Goal: Navigation & Orientation: Find specific page/section

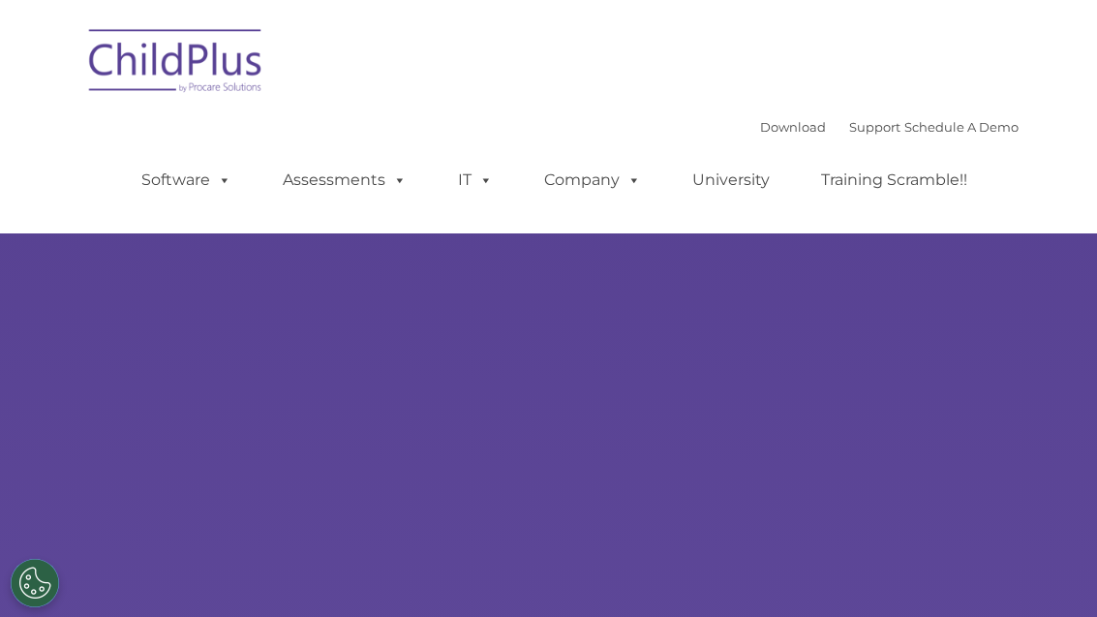
select select "MEDIUM"
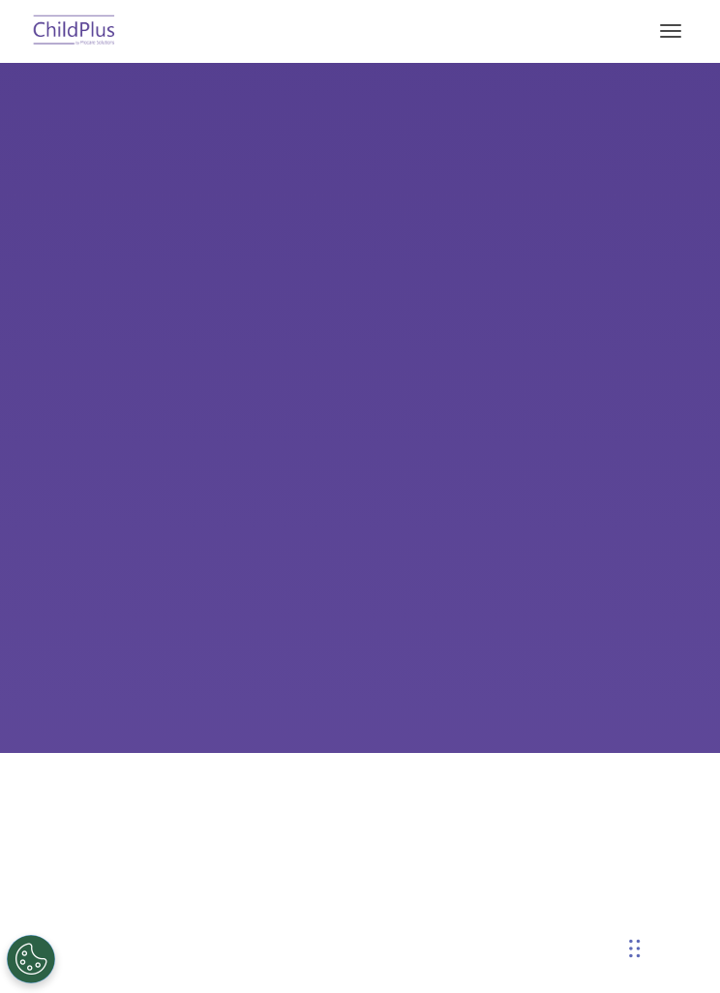
click at [77, 35] on img at bounding box center [74, 32] width 91 height 46
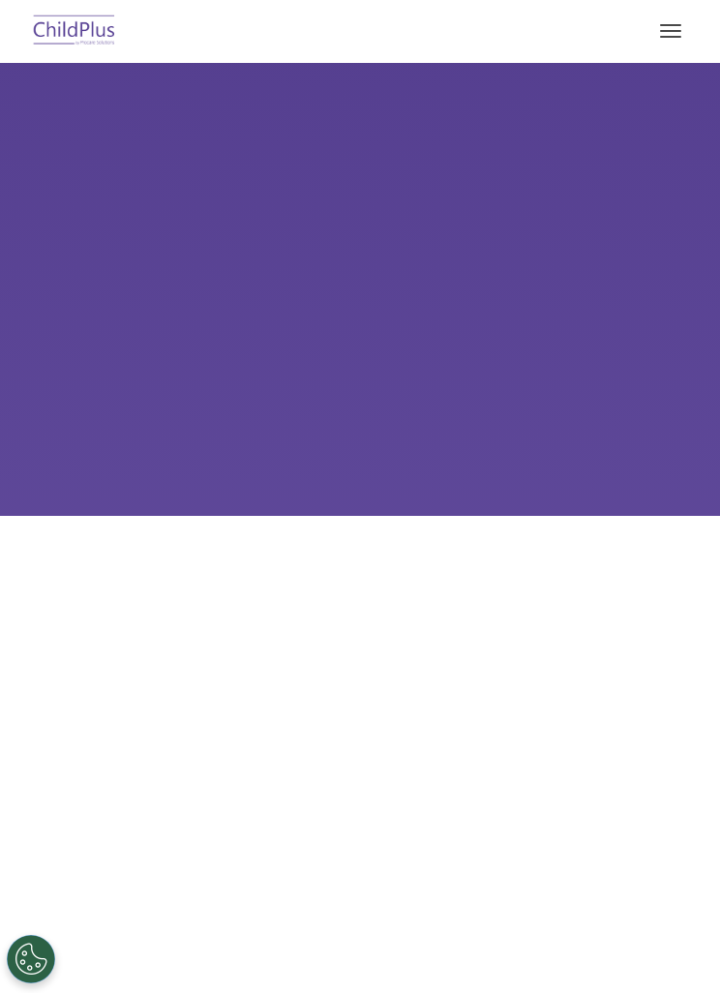
select select "MEDIUM"
click at [658, 41] on button "button" at bounding box center [671, 30] width 41 height 31
click at [657, 40] on button "button" at bounding box center [671, 30] width 41 height 31
click at [669, 23] on button "button" at bounding box center [671, 30] width 41 height 31
click at [685, 21] on button "button" at bounding box center [671, 30] width 41 height 31
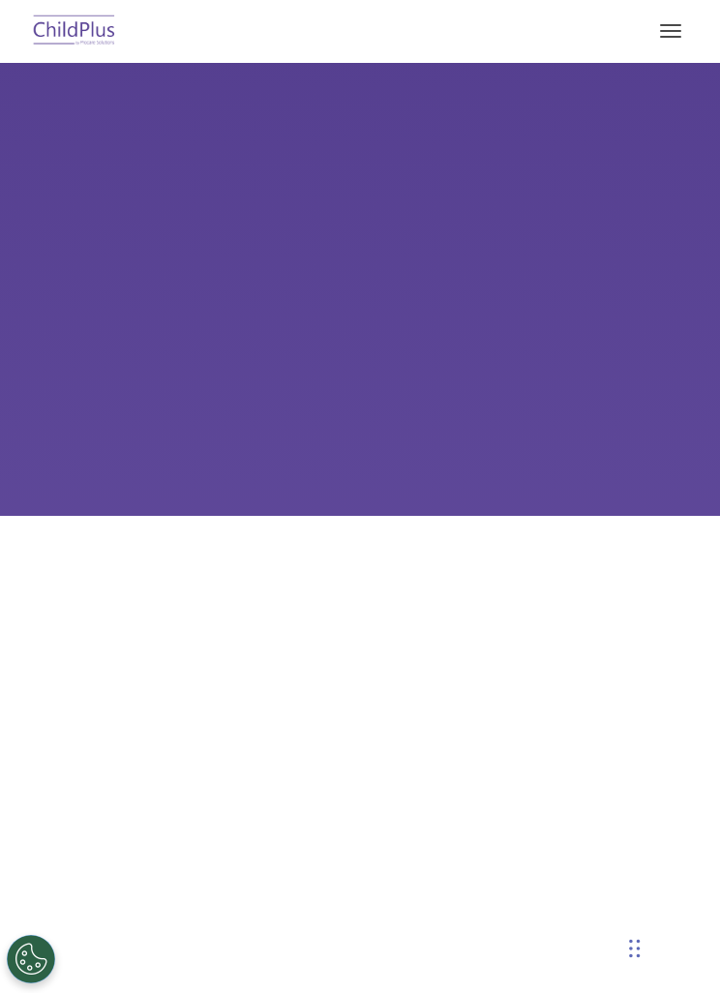
click at [674, 39] on button "button" at bounding box center [671, 30] width 41 height 31
click at [76, 35] on img at bounding box center [74, 32] width 91 height 46
select select "MEDIUM"
click at [663, 43] on button "button" at bounding box center [671, 30] width 41 height 31
click at [670, 41] on button "button" at bounding box center [671, 30] width 41 height 31
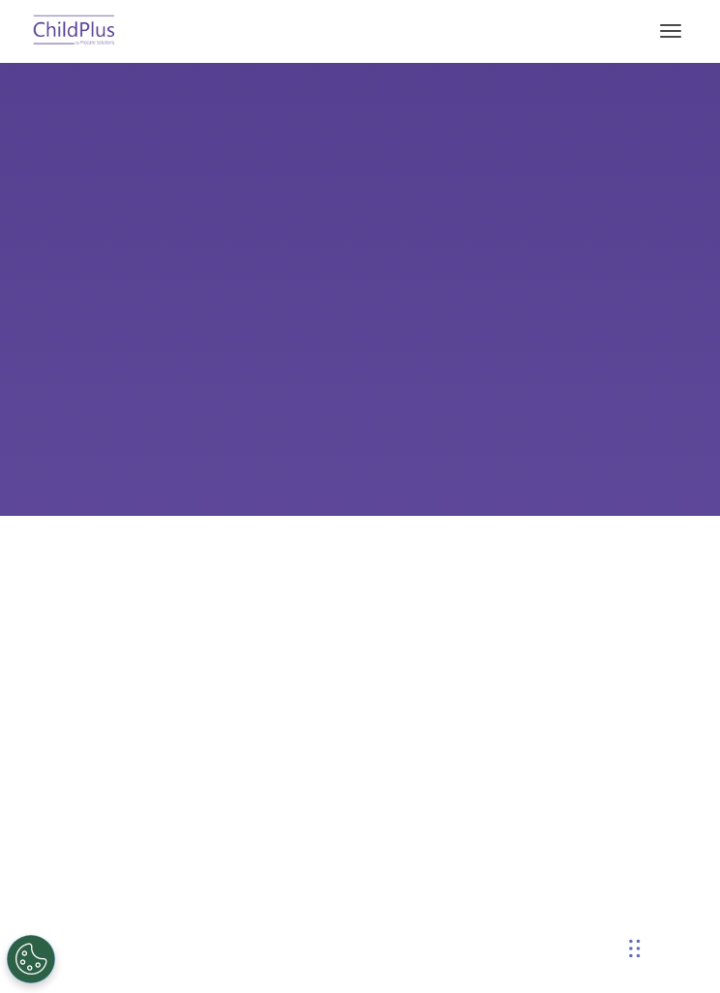
click at [681, 22] on button "button" at bounding box center [671, 30] width 41 height 31
select select "MEDIUM"
click at [79, 20] on img at bounding box center [74, 32] width 91 height 46
select select "MEDIUM"
click at [660, 31] on span "button" at bounding box center [670, 31] width 21 height 2
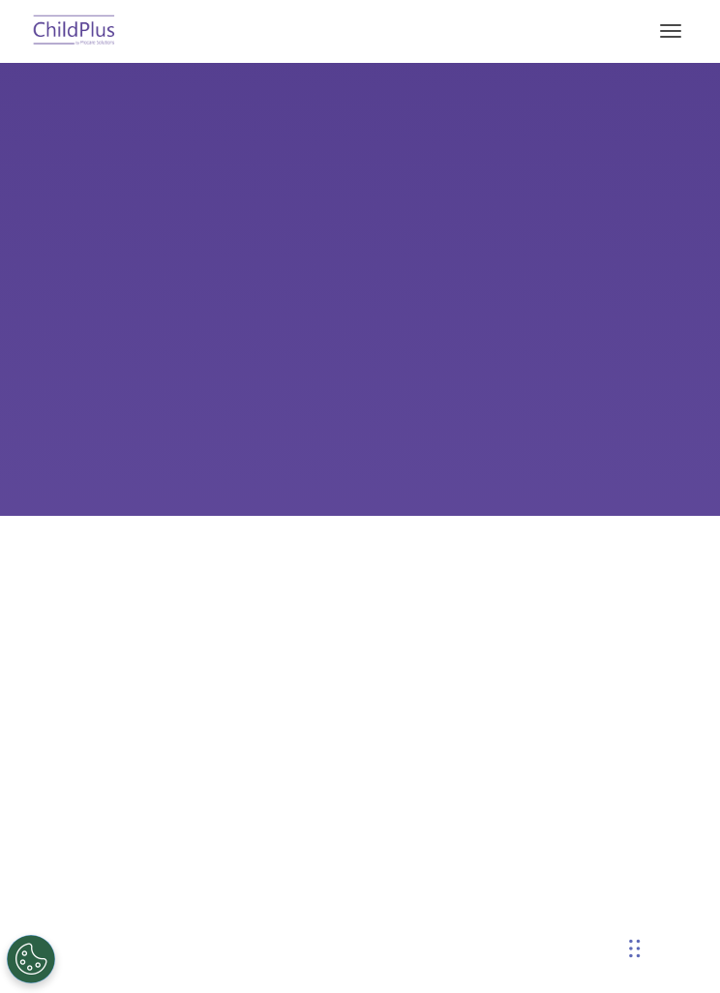
click at [689, 41] on button "button" at bounding box center [671, 30] width 41 height 31
click at [675, 28] on button "button" at bounding box center [671, 30] width 41 height 31
click at [107, 31] on img at bounding box center [74, 32] width 91 height 46
select select "MEDIUM"
click at [657, 36] on button "button" at bounding box center [671, 30] width 41 height 31
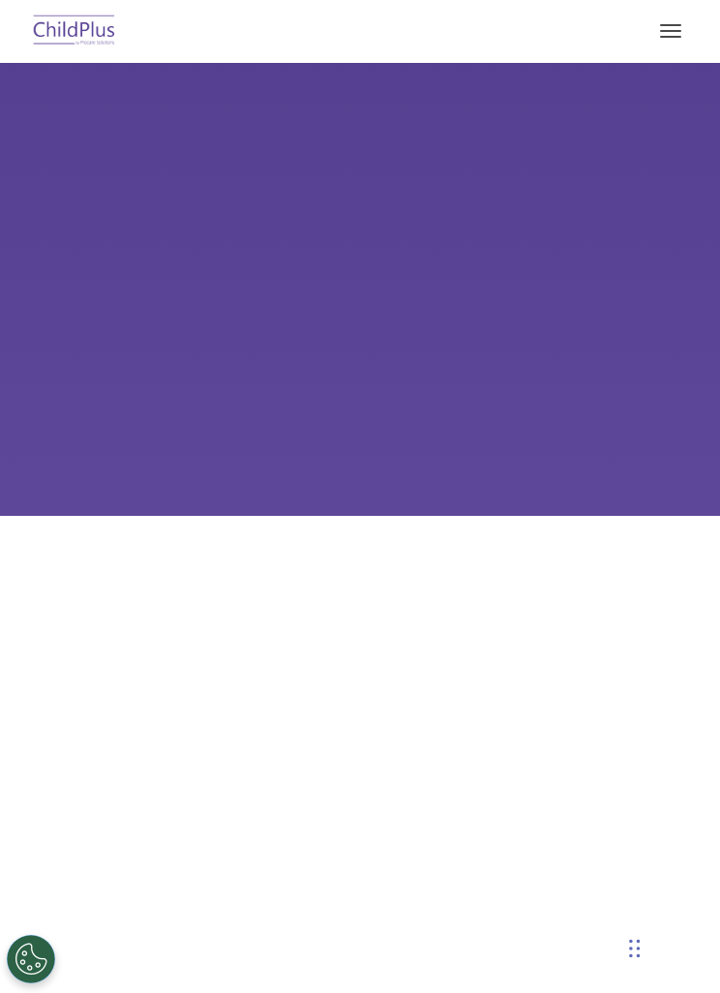
click at [663, 45] on button "button" at bounding box center [671, 30] width 41 height 31
click at [671, 35] on button "button" at bounding box center [671, 30] width 41 height 31
click at [98, 28] on img at bounding box center [74, 32] width 91 height 46
select select "MEDIUM"
click at [51, 33] on img at bounding box center [74, 32] width 91 height 46
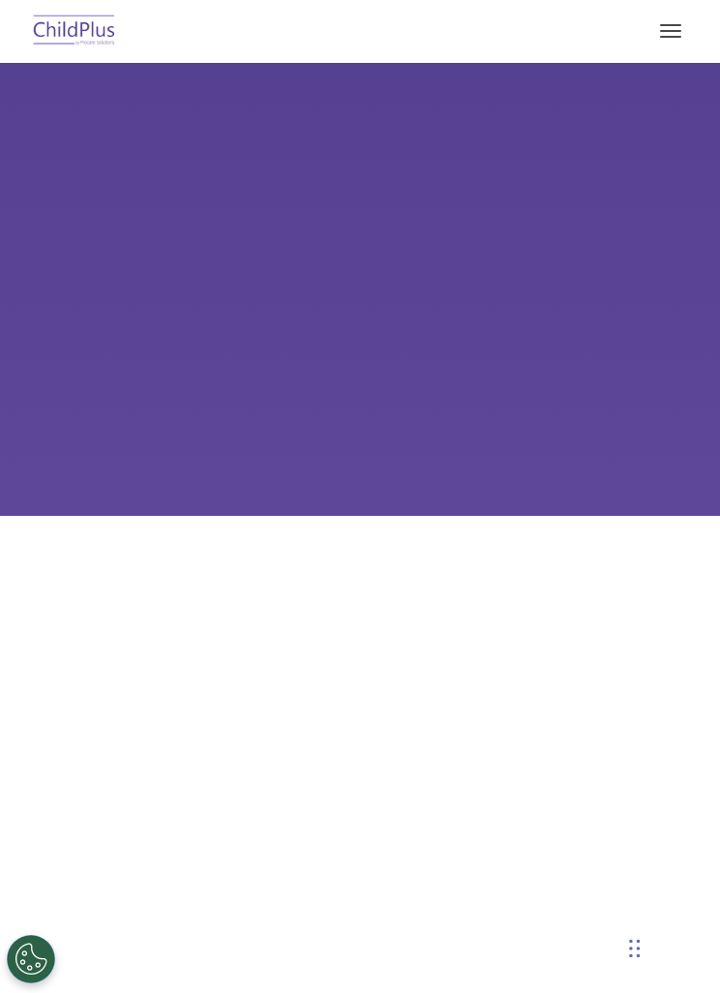
select select "MEDIUM"
click at [59, 40] on img at bounding box center [74, 32] width 91 height 46
select select "MEDIUM"
click at [678, 33] on button "button" at bounding box center [671, 30] width 41 height 31
click at [64, 30] on img at bounding box center [74, 32] width 91 height 46
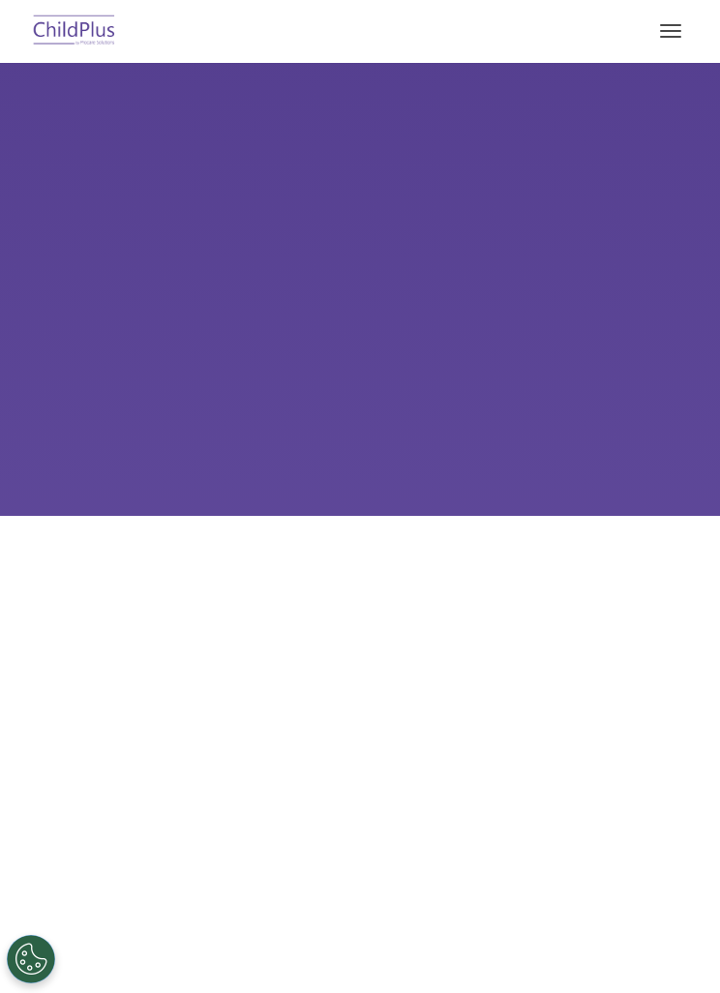
select select "MEDIUM"
click at [683, 44] on button "button" at bounding box center [671, 30] width 41 height 31
click at [683, 39] on button "button" at bounding box center [671, 30] width 41 height 31
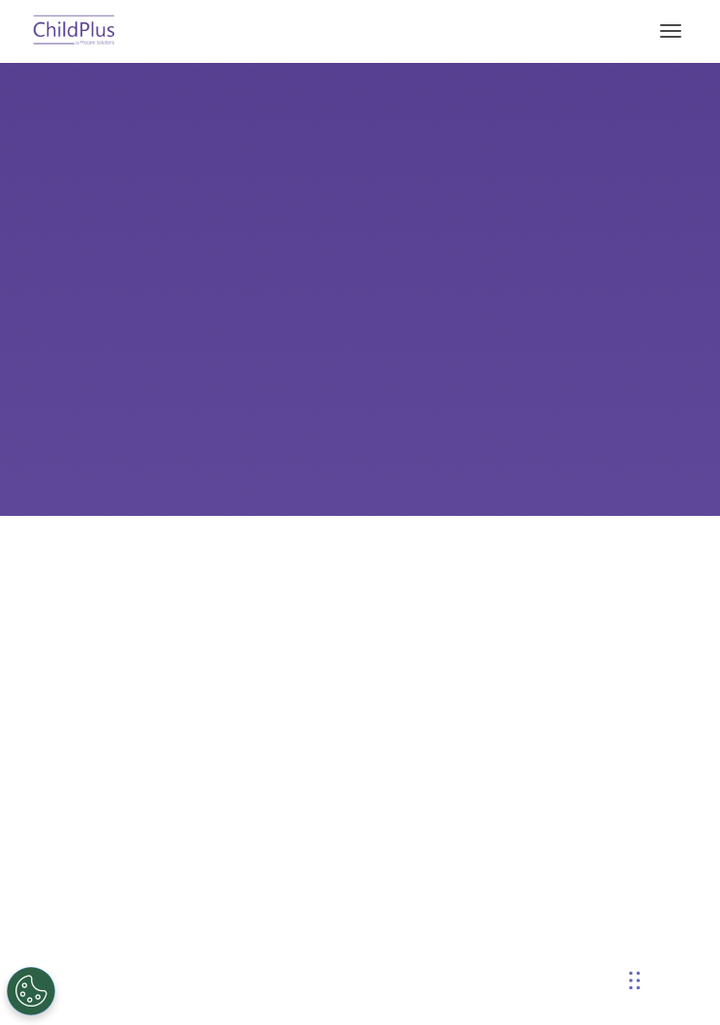
click at [89, 993] on div "Reliable Customer Support Need help with ChildPlus? We offer many convenient wa…" at bounding box center [360, 822] width 691 height 476
